Goal: Use online tool/utility: Use online tool/utility

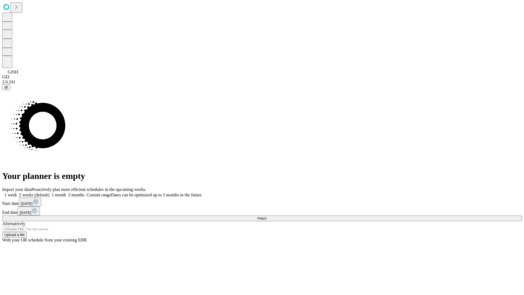
click at [267, 216] on span "Fetch" at bounding box center [262, 218] width 9 height 4
